Goal: Task Accomplishment & Management: Complete application form

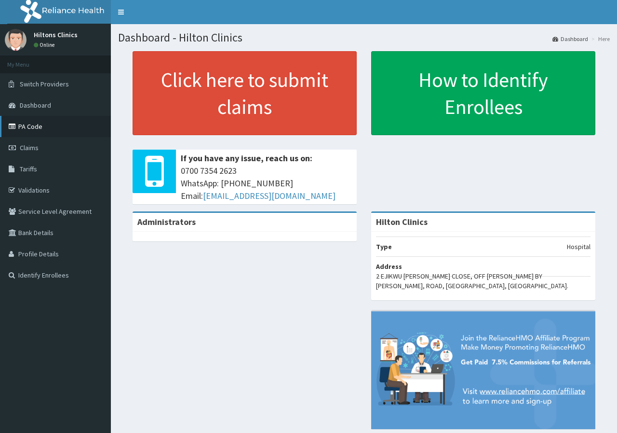
click at [34, 129] on link "PA Code" at bounding box center [55, 126] width 111 height 21
click at [41, 130] on link "PA Code" at bounding box center [55, 126] width 111 height 21
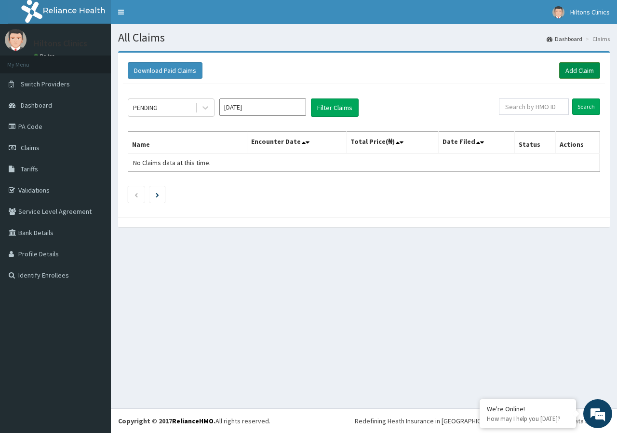
click at [585, 70] on link "Add Claim" at bounding box center [579, 70] width 41 height 16
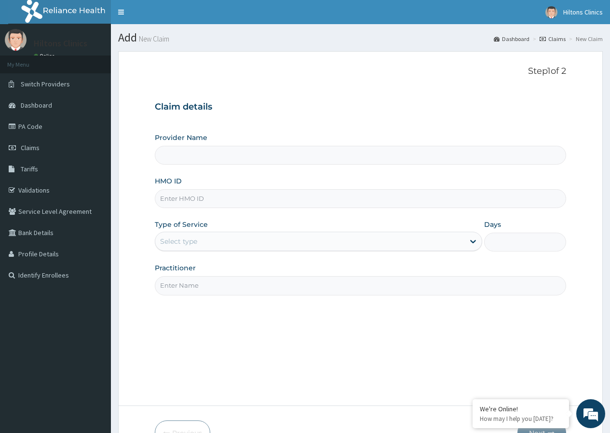
type input "Hilton Clinics"
paste input "SFA/13642/A"
type input "SFA/13642/A"
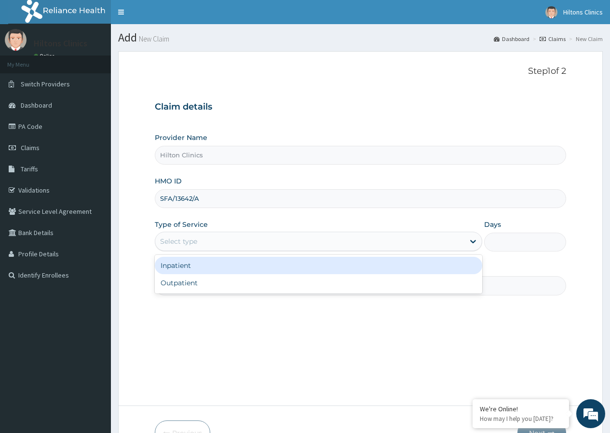
click at [210, 242] on div "Select type" at bounding box center [309, 240] width 309 height 15
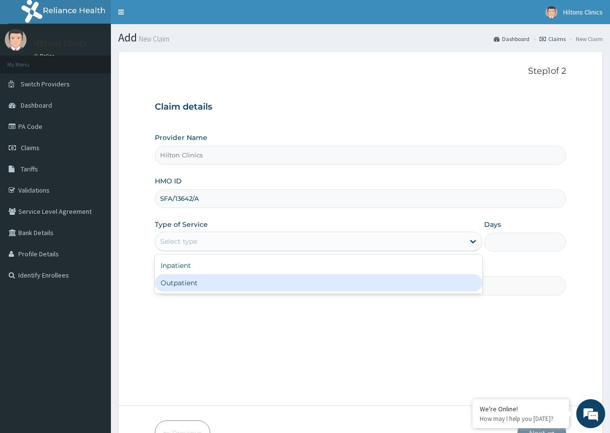
click at [195, 280] on div "Outpatient" at bounding box center [318, 282] width 327 height 17
type input "1"
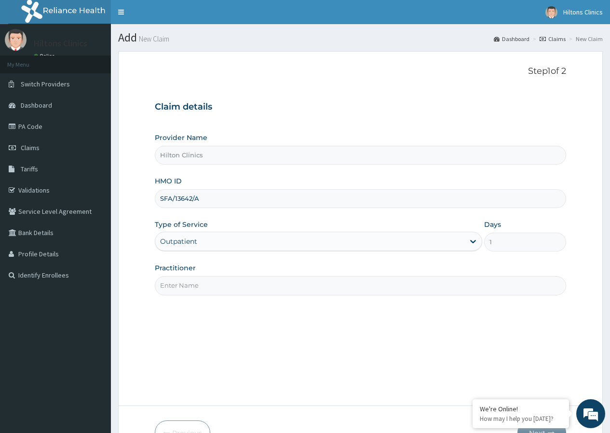
click at [194, 285] on input "Practitioner" at bounding box center [360, 285] width 411 height 19
type input "DR FIDELIS"
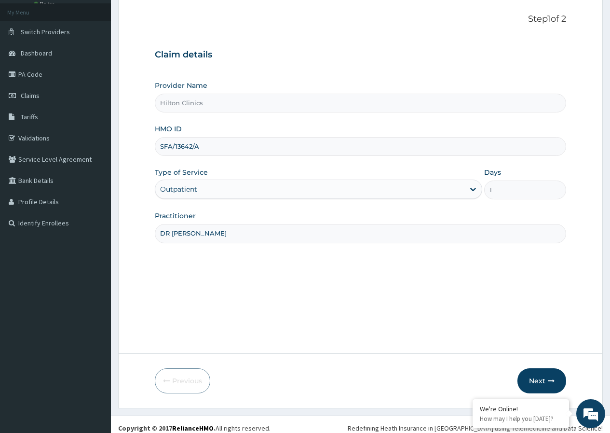
scroll to position [59, 0]
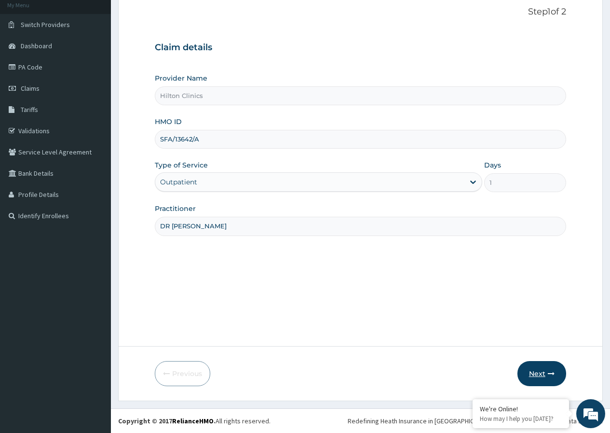
click at [536, 370] on button "Next" at bounding box center [541, 373] width 49 height 25
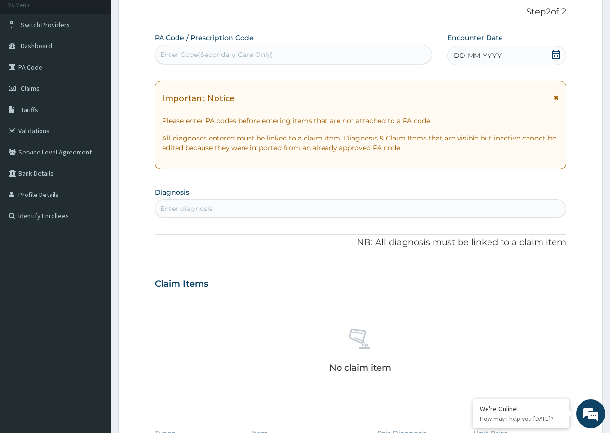
click at [263, 56] on div "Enter Code(Secondary Care Only)" at bounding box center [216, 55] width 113 height 10
type input "PA/6DE45B"
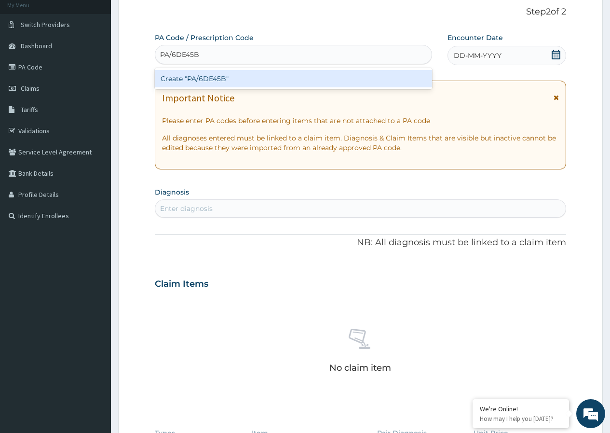
click at [235, 79] on div "Create "PA/6DE45B"" at bounding box center [293, 78] width 277 height 17
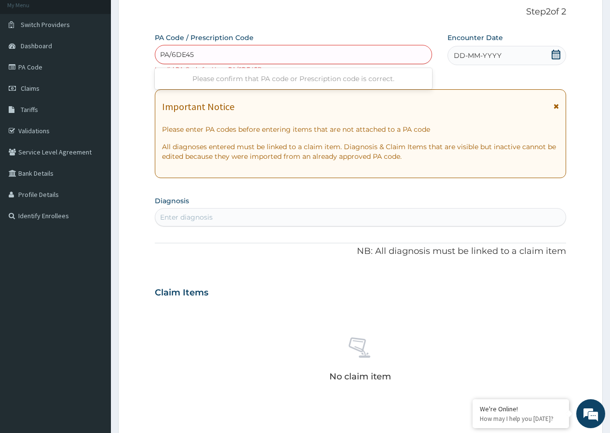
type input "PA/6DE45B"
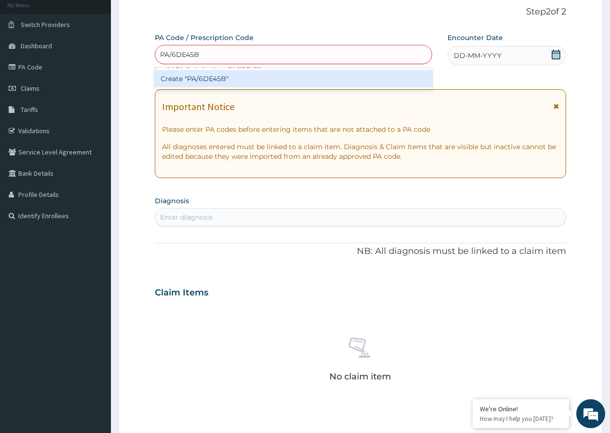
click at [228, 80] on div "Create "PA/6DE45B"" at bounding box center [293, 78] width 277 height 17
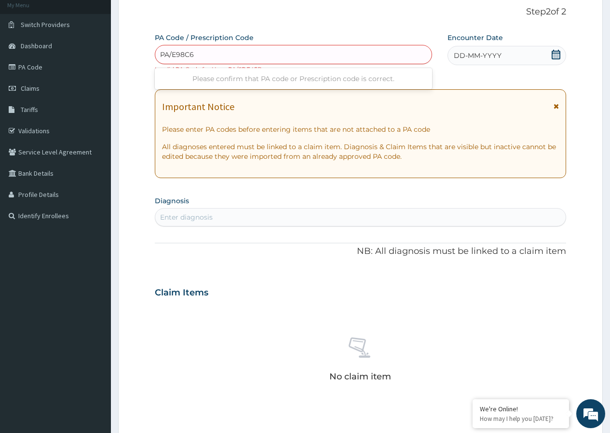
type input "PA/E98C68"
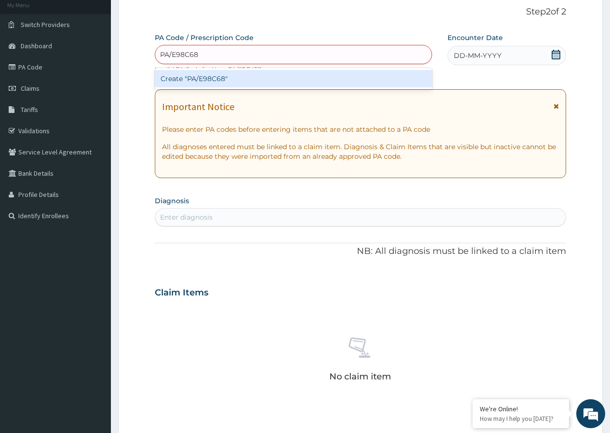
click at [240, 80] on div "Create "PA/E98C68"" at bounding box center [293, 78] width 277 height 17
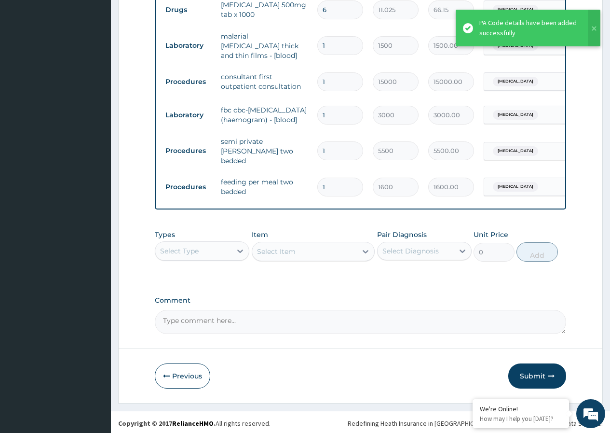
scroll to position [496, 0]
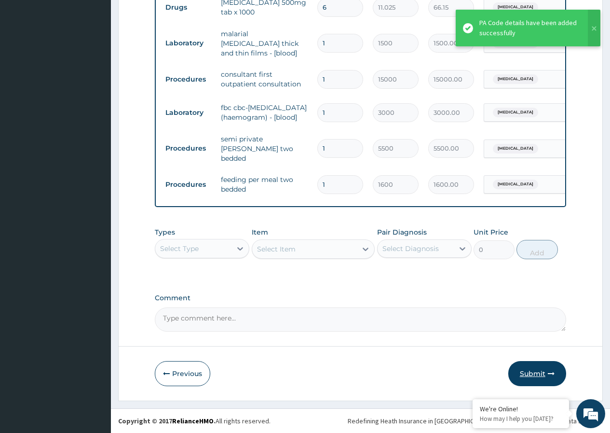
click at [530, 372] on button "Submit" at bounding box center [537, 373] width 58 height 25
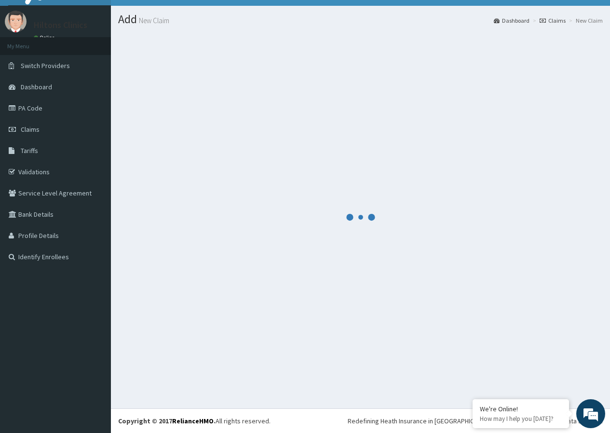
scroll to position [18, 0]
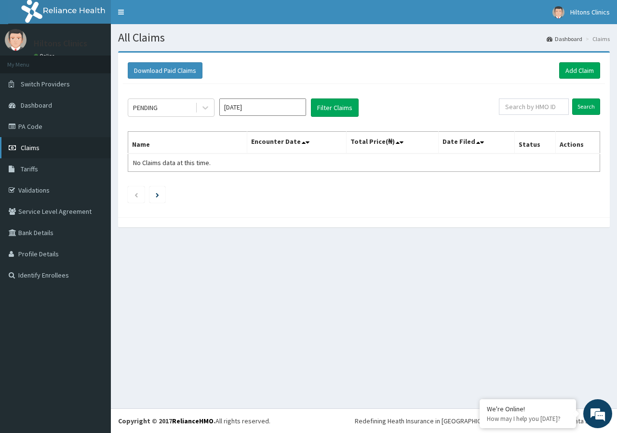
click at [30, 147] on span "Claims" at bounding box center [30, 147] width 19 height 9
click at [575, 72] on link "Add Claim" at bounding box center [579, 70] width 41 height 16
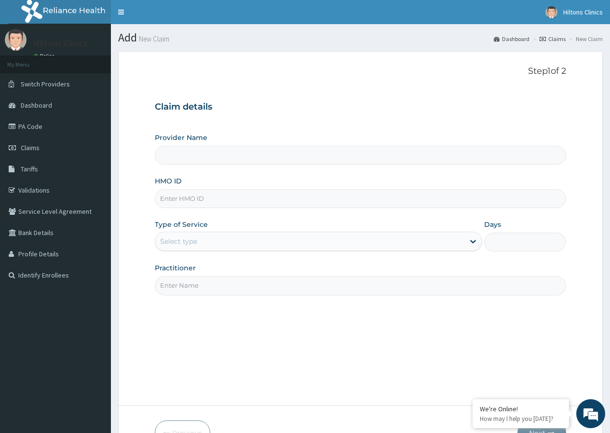
click at [205, 199] on input "HMO ID" at bounding box center [360, 198] width 411 height 19
paste input "TMQ/10057/A"
type input "TMQ/10057/A"
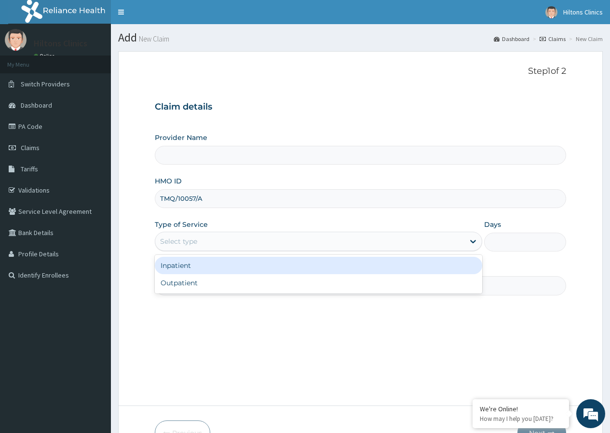
click at [257, 242] on div "Select type" at bounding box center [309, 240] width 309 height 15
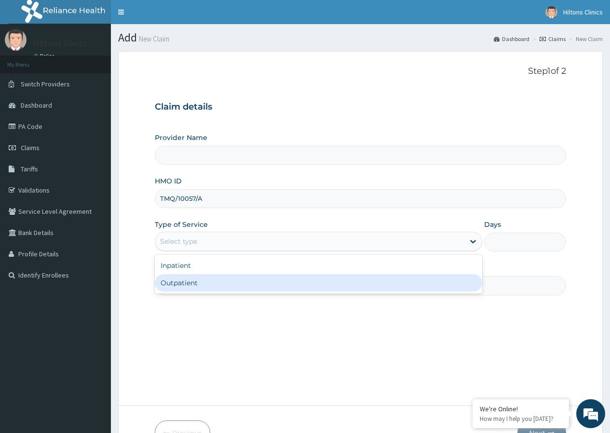
click at [228, 280] on div "Outpatient" at bounding box center [318, 282] width 327 height 17
type input "1"
type input "Hilton Clinics"
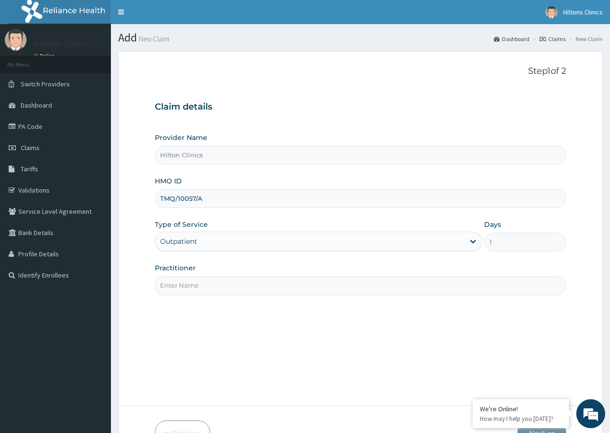
click at [231, 279] on input "Practitioner" at bounding box center [360, 285] width 411 height 19
type input "DR FIDELIS"
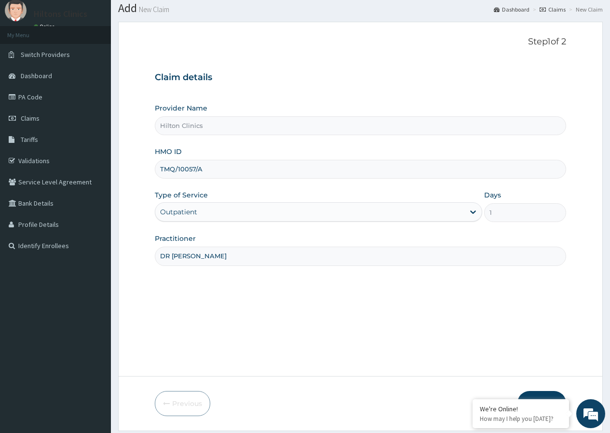
scroll to position [59, 0]
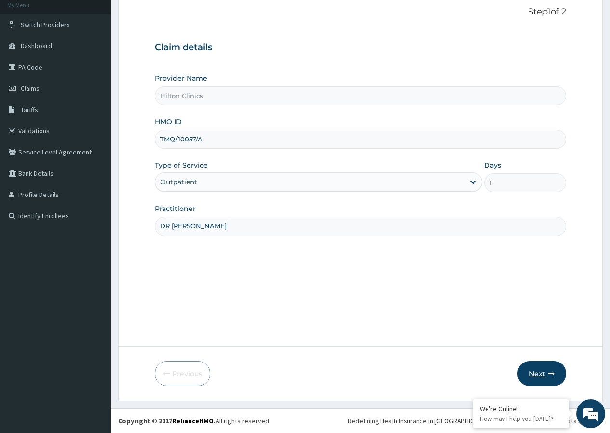
click at [537, 373] on button "Next" at bounding box center [541, 373] width 49 height 25
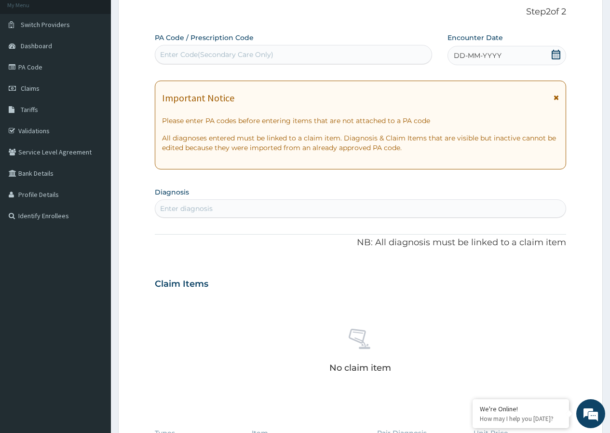
click at [272, 57] on div "Enter Code(Secondary Care Only)" at bounding box center [216, 55] width 113 height 10
type input "PA/6DE45B"
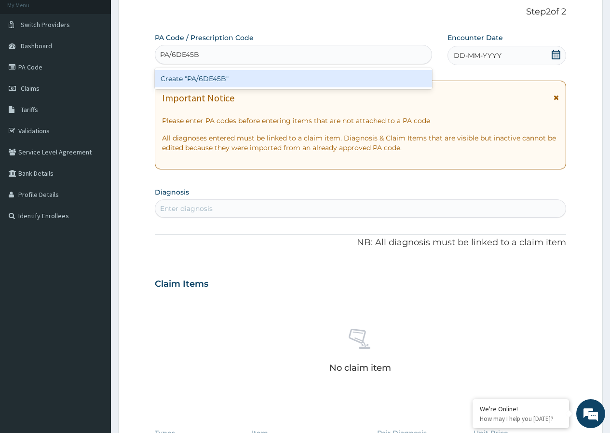
click at [267, 79] on div "Create "PA/6DE45B"" at bounding box center [293, 78] width 277 height 17
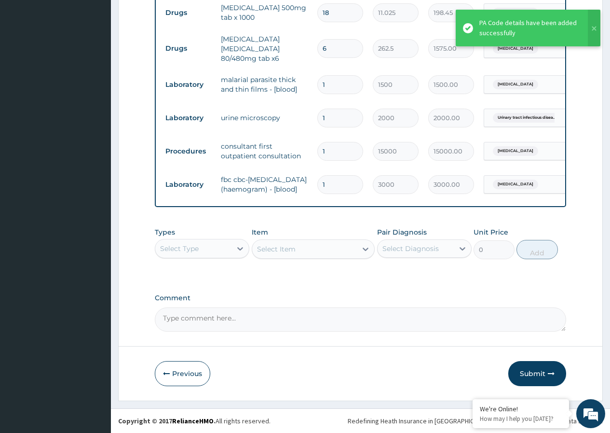
scroll to position [429, 0]
click at [540, 377] on button "Submit" at bounding box center [537, 373] width 58 height 25
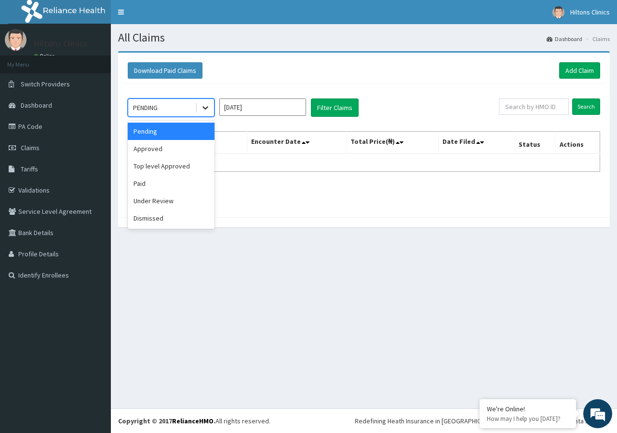
click at [203, 107] on icon at bounding box center [206, 108] width 10 height 10
click at [175, 150] on div "Approved" at bounding box center [171, 148] width 87 height 17
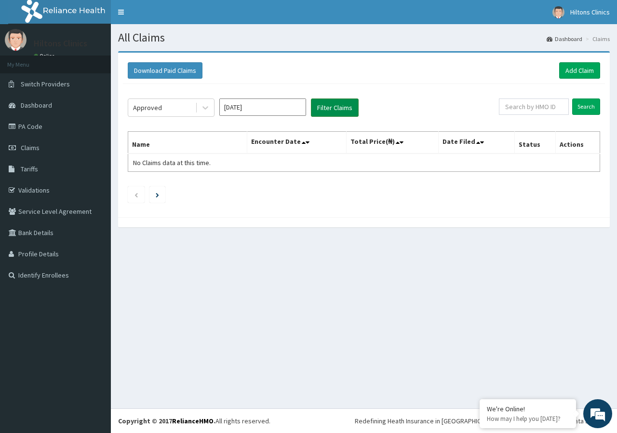
click at [339, 112] on button "Filter Claims" at bounding box center [335, 107] width 48 height 18
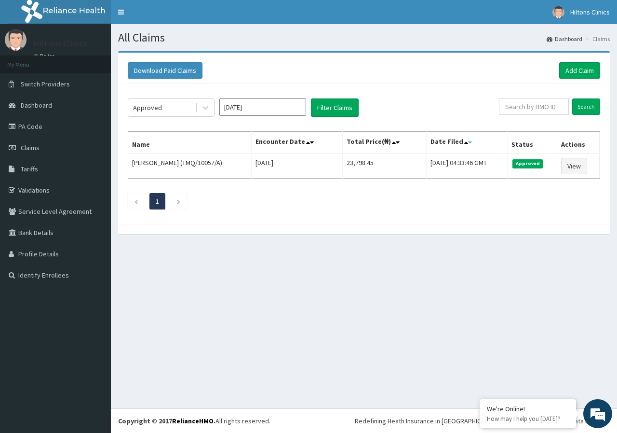
click at [468, 142] on icon at bounding box center [470, 142] width 4 height 7
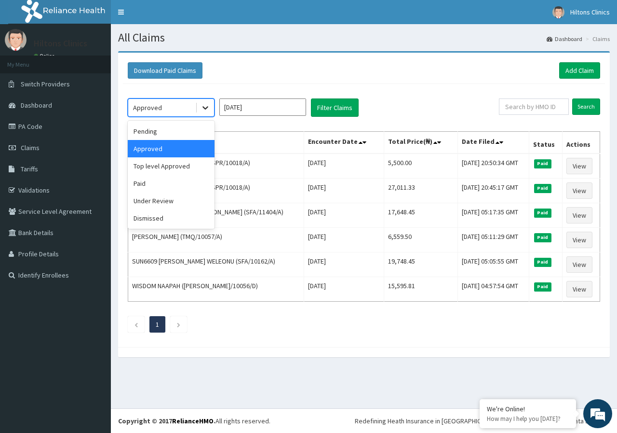
click at [201, 106] on icon at bounding box center [206, 108] width 10 height 10
click at [151, 202] on div "Under Review" at bounding box center [171, 200] width 87 height 17
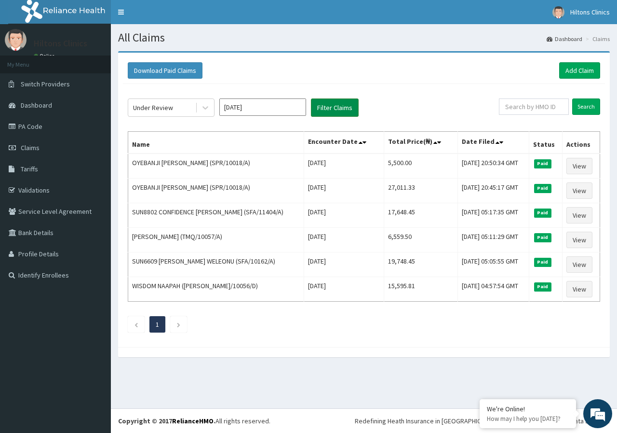
click at [342, 109] on button "Filter Claims" at bounding box center [335, 107] width 48 height 18
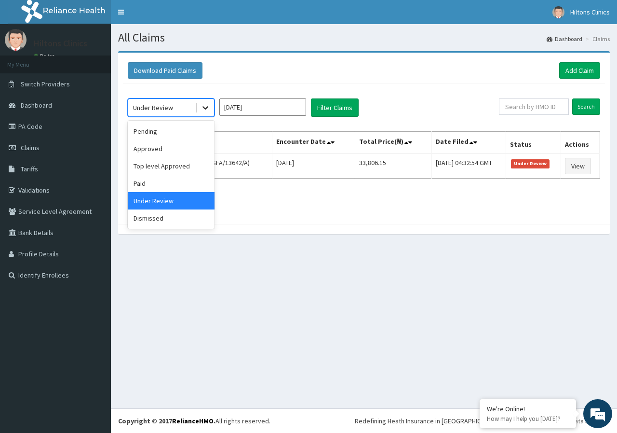
click at [211, 109] on div at bounding box center [205, 107] width 17 height 17
click at [170, 156] on div "Approved" at bounding box center [171, 148] width 87 height 17
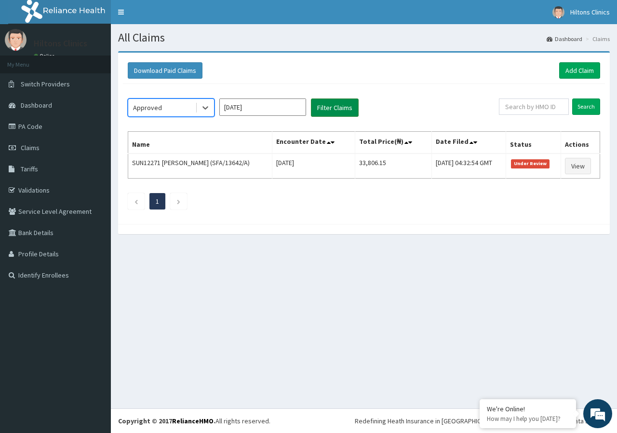
click at [327, 109] on button "Filter Claims" at bounding box center [335, 107] width 48 height 18
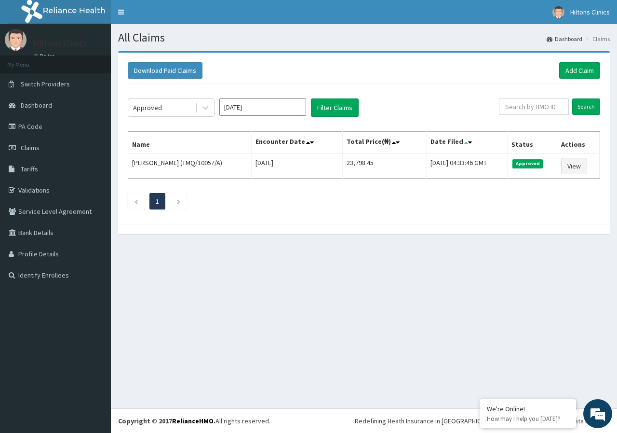
click at [464, 144] on icon at bounding box center [466, 142] width 4 height 7
